Goal: Task Accomplishment & Management: Manage account settings

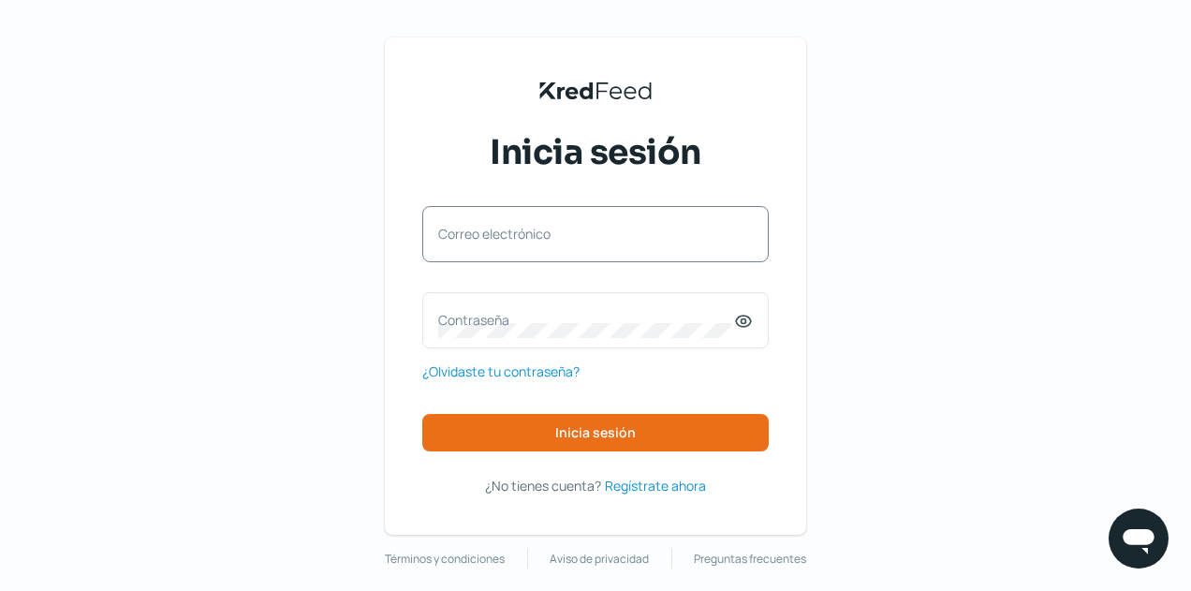
click at [518, 237] on label "Correo electrónico" at bounding box center [586, 234] width 296 height 18
click at [518, 237] on input "Correo electrónico" at bounding box center [595, 243] width 315 height 17
click at [517, 249] on input "Correo electrónico" at bounding box center [595, 243] width 315 height 17
type input "[EMAIL_ADDRESS][DOMAIN_NAME]"
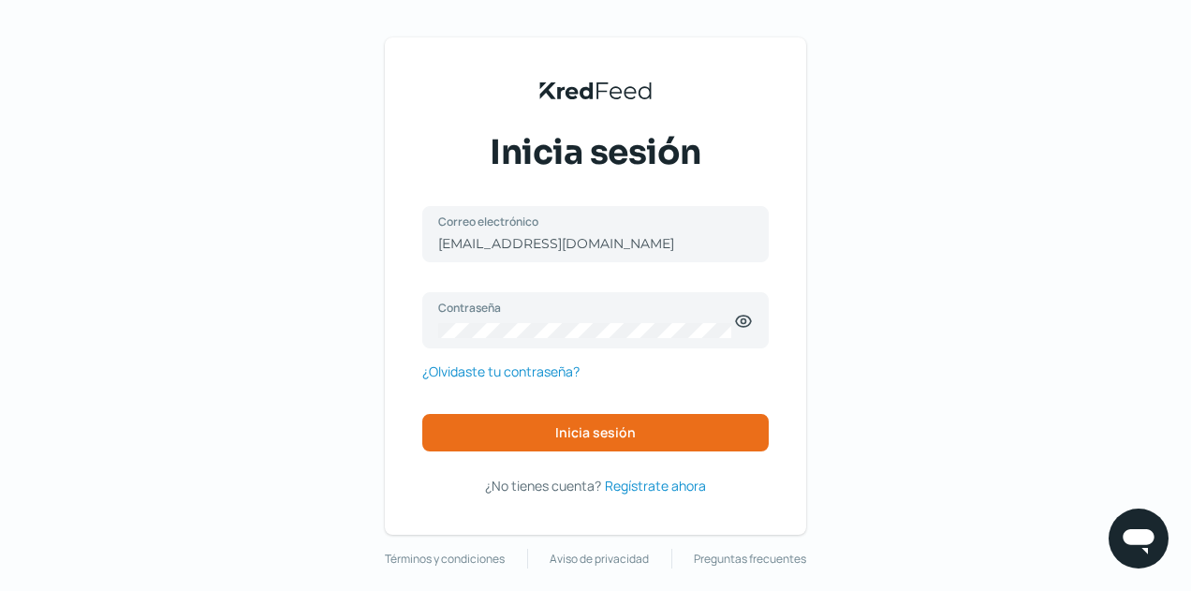
click at [533, 411] on div "[EMAIL_ADDRESS][DOMAIN_NAME] Correo electrónico Contraseña ¿Olvidaste tu contra…" at bounding box center [595, 328] width 346 height 244
click at [706, 412] on div "finanzas@ebombo.com Correo electrónico Contraseña ¿Olvidaste tu contraseña? Ini…" at bounding box center [595, 328] width 346 height 244
click at [695, 432] on button "Inicia sesión" at bounding box center [595, 432] width 346 height 37
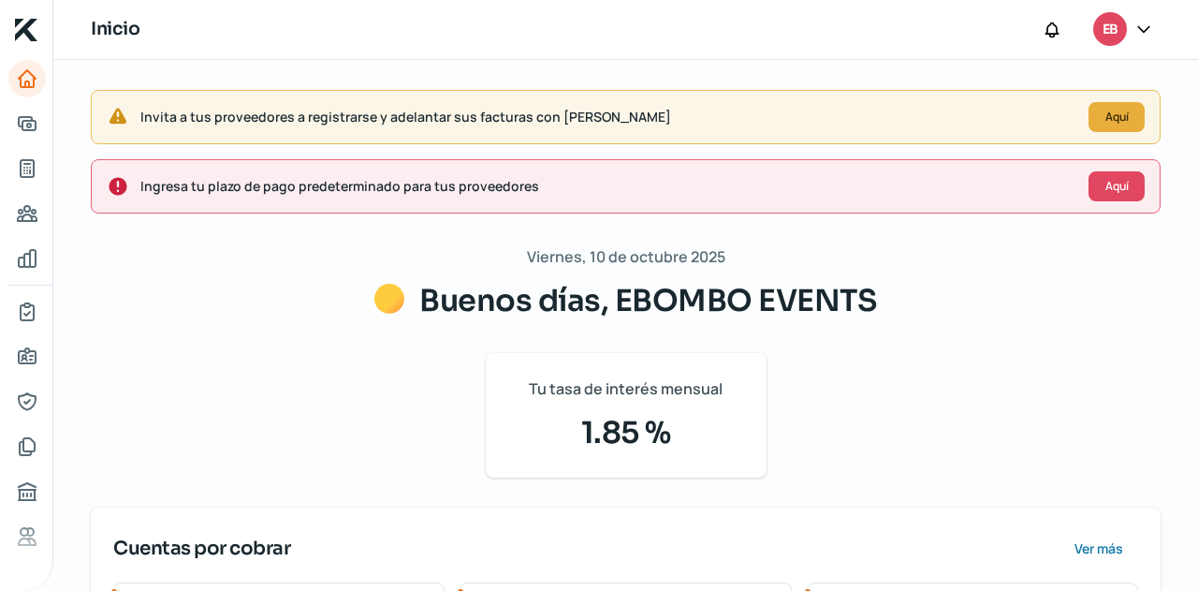
scroll to position [391, 0]
